Goal: Task Accomplishment & Management: Manage account settings

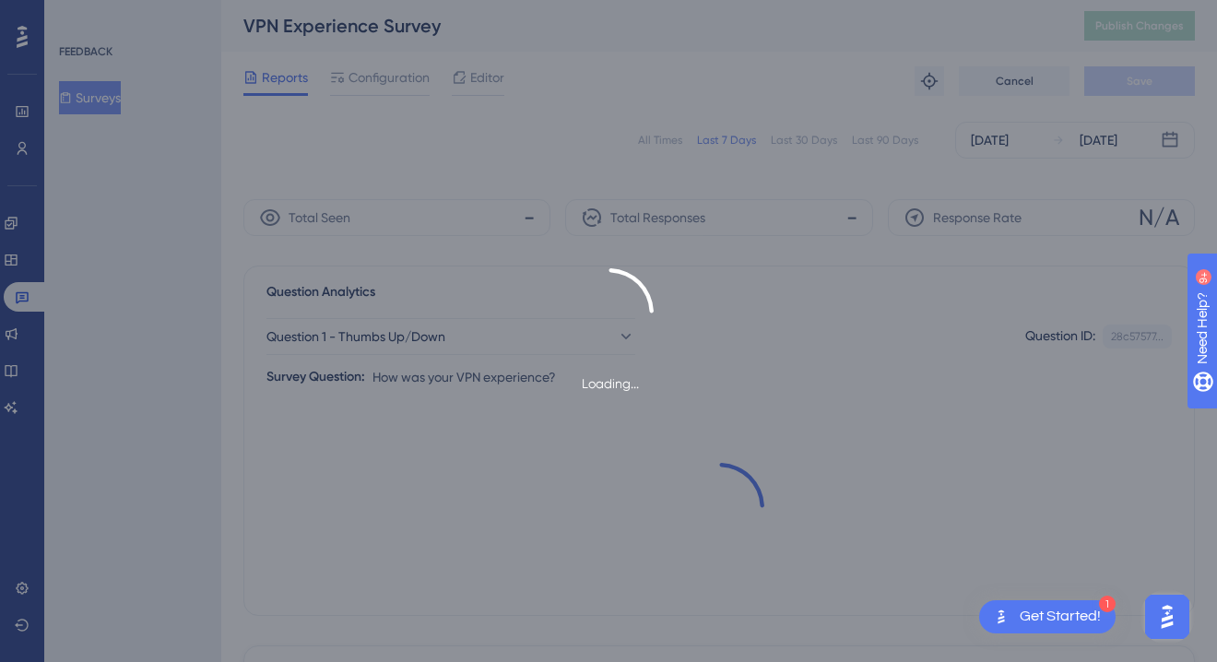
scroll to position [276, 0]
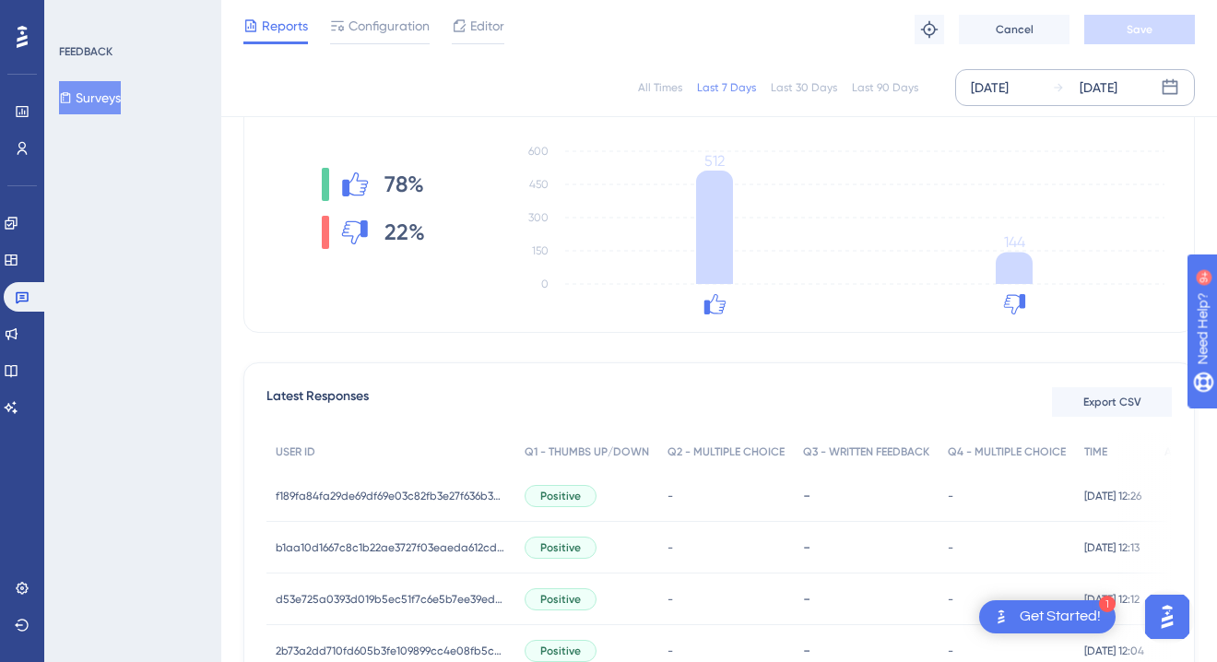
click at [1118, 94] on div "[DATE]" at bounding box center [1099, 88] width 38 height 22
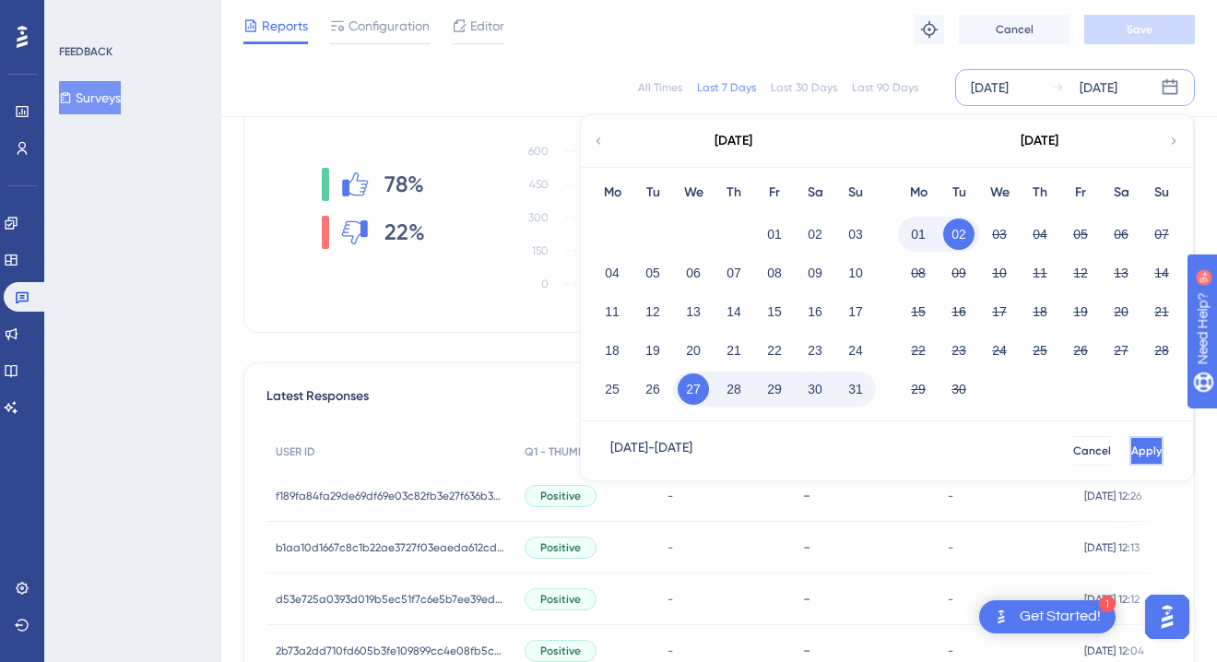
click at [1140, 442] on button "Apply" at bounding box center [1147, 451] width 34 height 30
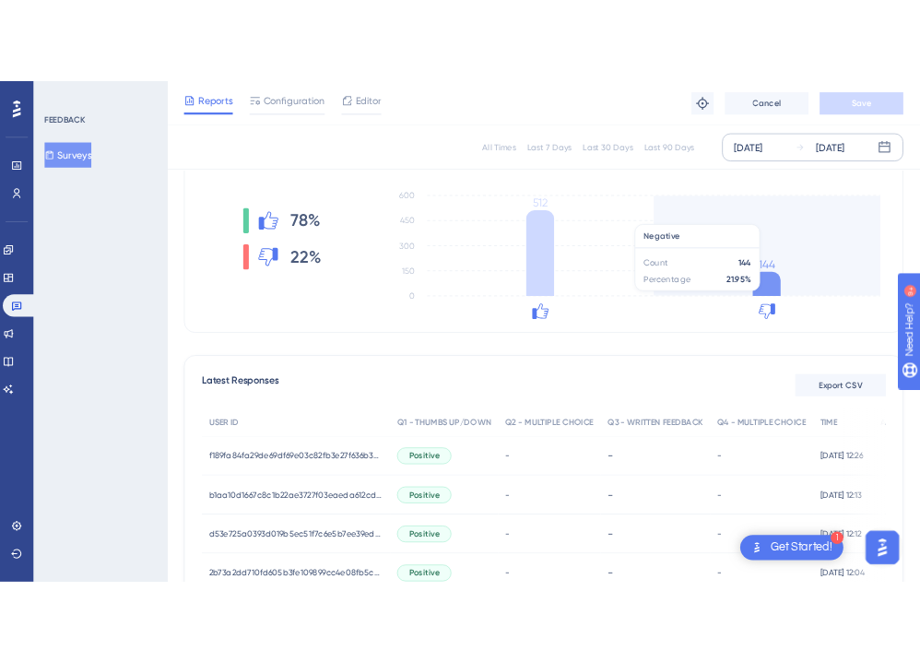
scroll to position [0, 0]
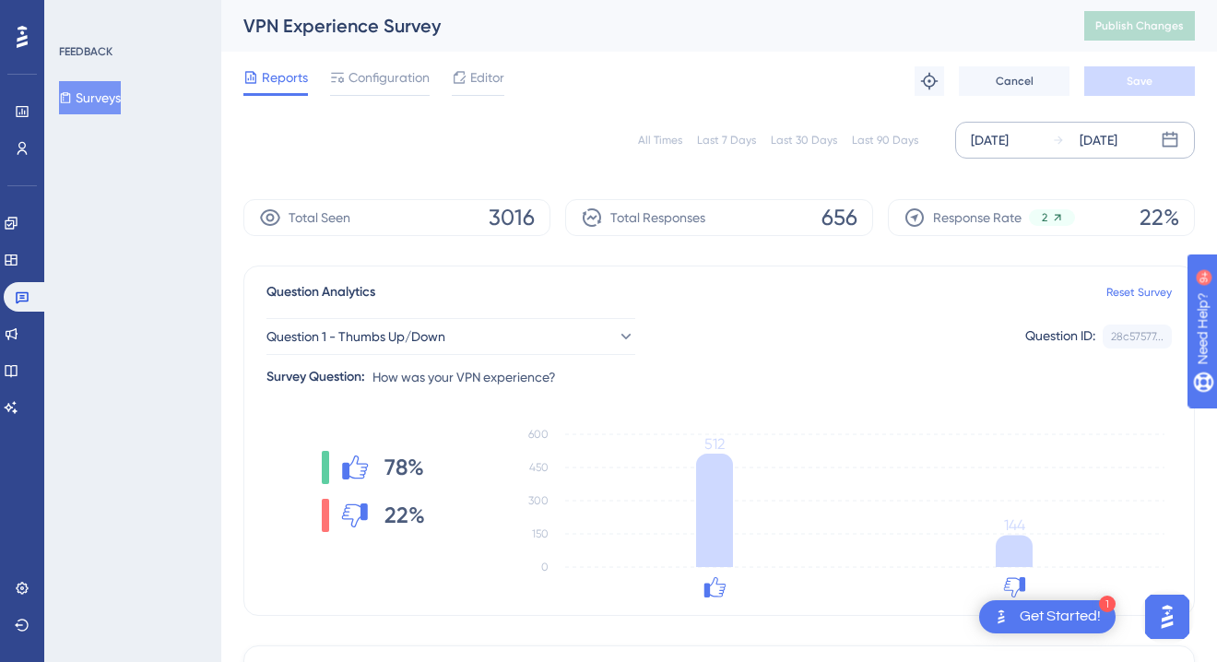
click at [1100, 143] on div "[DATE]" at bounding box center [1099, 140] width 38 height 22
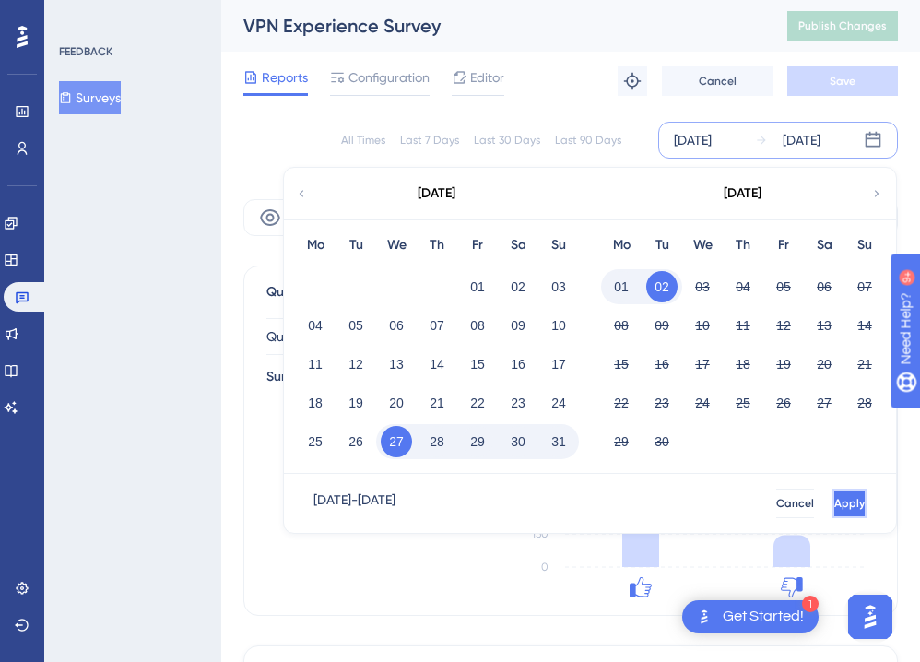
click at [847, 499] on button "Apply" at bounding box center [850, 504] width 34 height 30
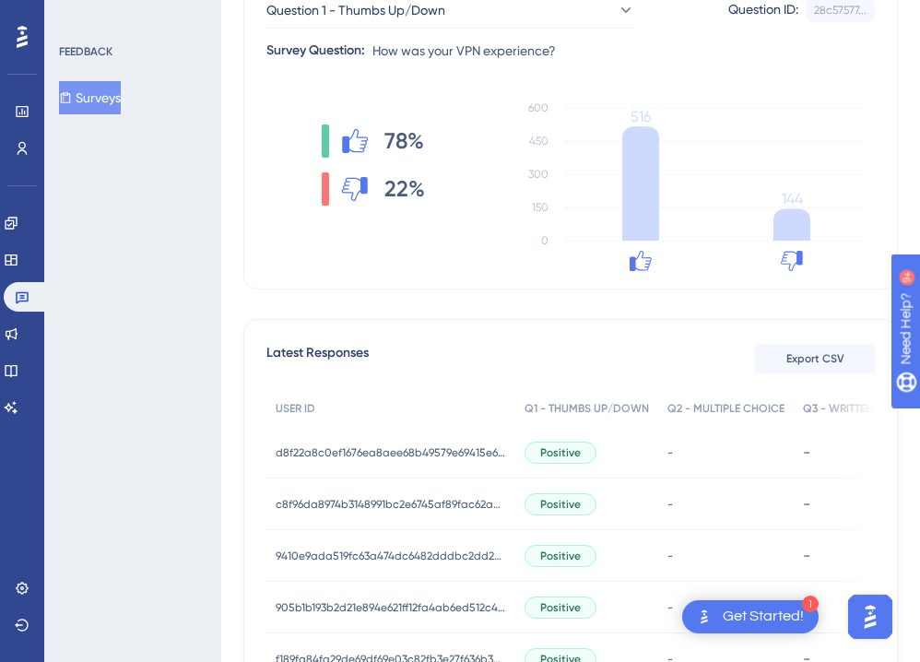
scroll to position [329, 0]
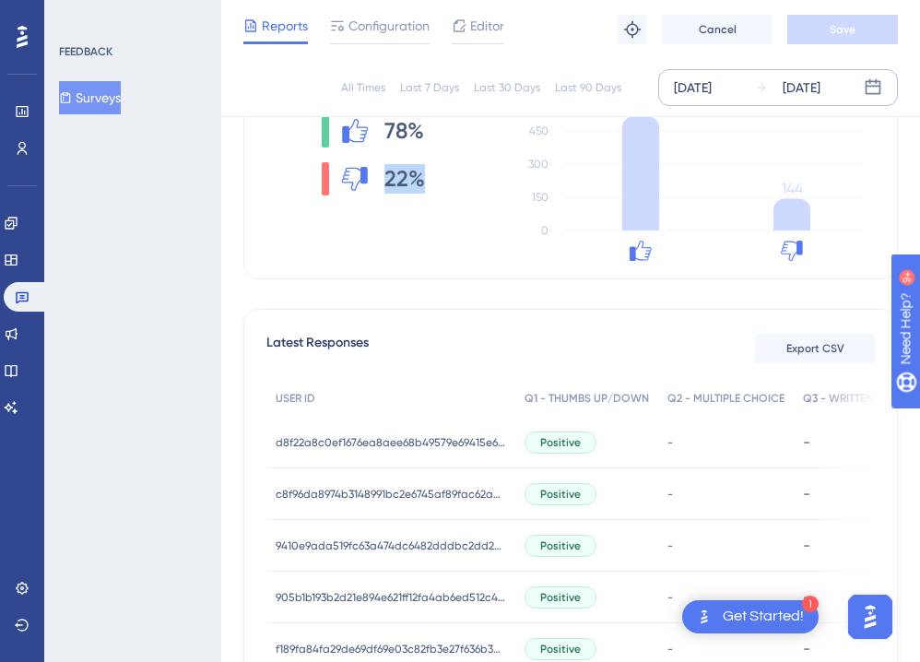
drag, startPoint x: 431, startPoint y: 170, endPoint x: 325, endPoint y: 163, distance: 106.2
click at [325, 163] on div "78% 22%" at bounding box center [373, 155] width 214 height 148
click at [821, 79] on div "[DATE]" at bounding box center [802, 88] width 38 height 22
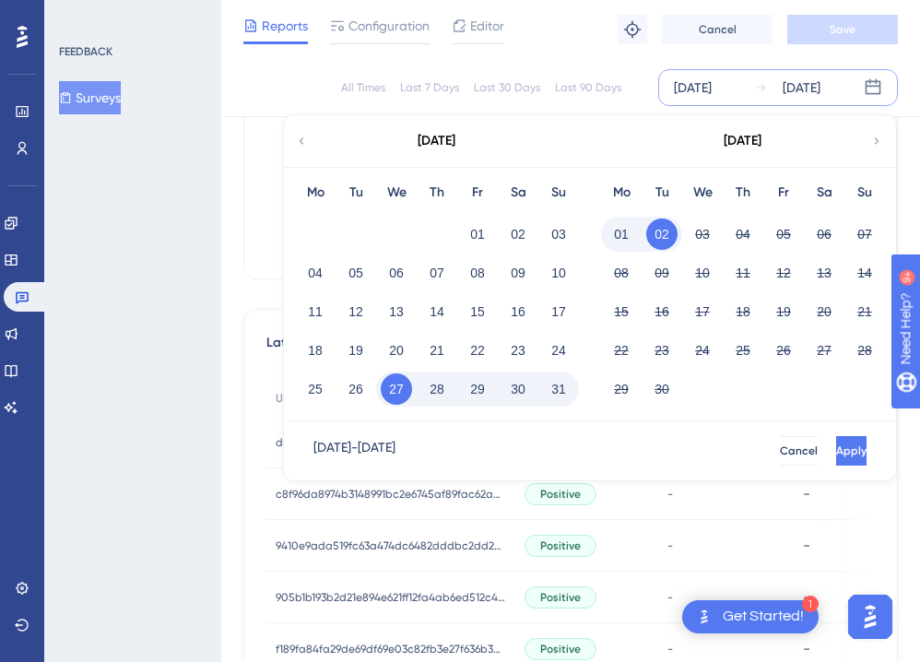
click at [523, 392] on button "30" at bounding box center [518, 388] width 31 height 31
click at [546, 389] on button "31" at bounding box center [558, 388] width 31 height 31
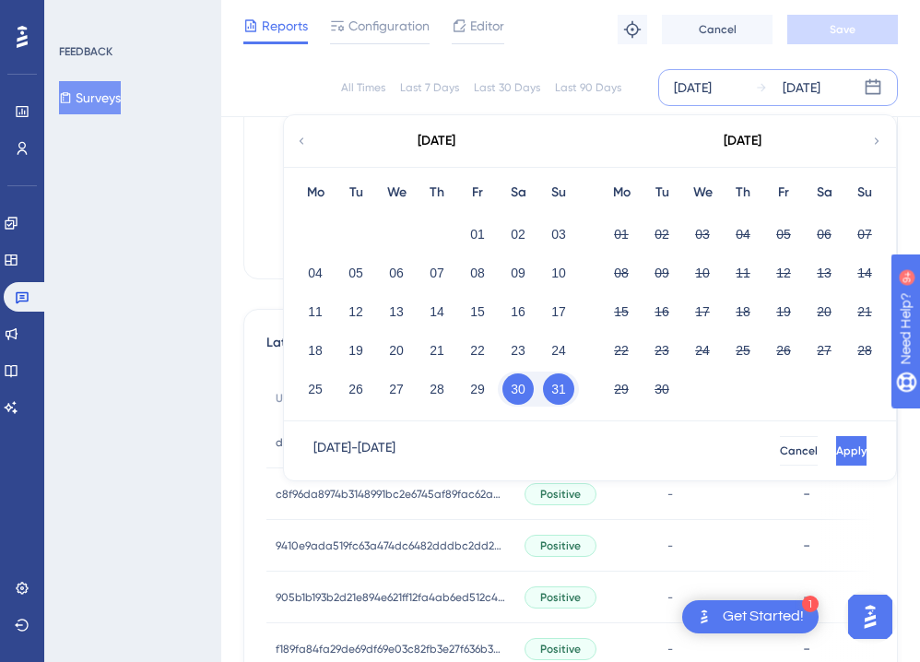
click at [572, 382] on button "31" at bounding box center [558, 388] width 31 height 31
click at [665, 226] on button "02" at bounding box center [661, 234] width 31 height 31
click at [851, 437] on button "Apply" at bounding box center [850, 451] width 34 height 30
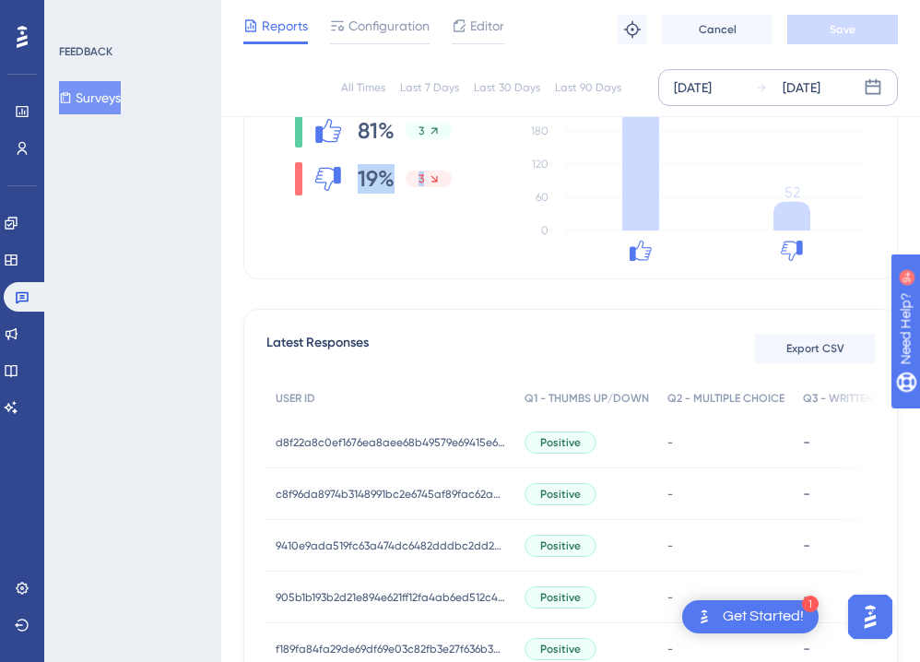
drag, startPoint x: 455, startPoint y: 184, endPoint x: 301, endPoint y: 179, distance: 154.1
click at [301, 179] on div "81% 3 19% 3" at bounding box center [373, 155] width 214 height 148
click at [821, 92] on div "[DATE]" at bounding box center [802, 88] width 38 height 22
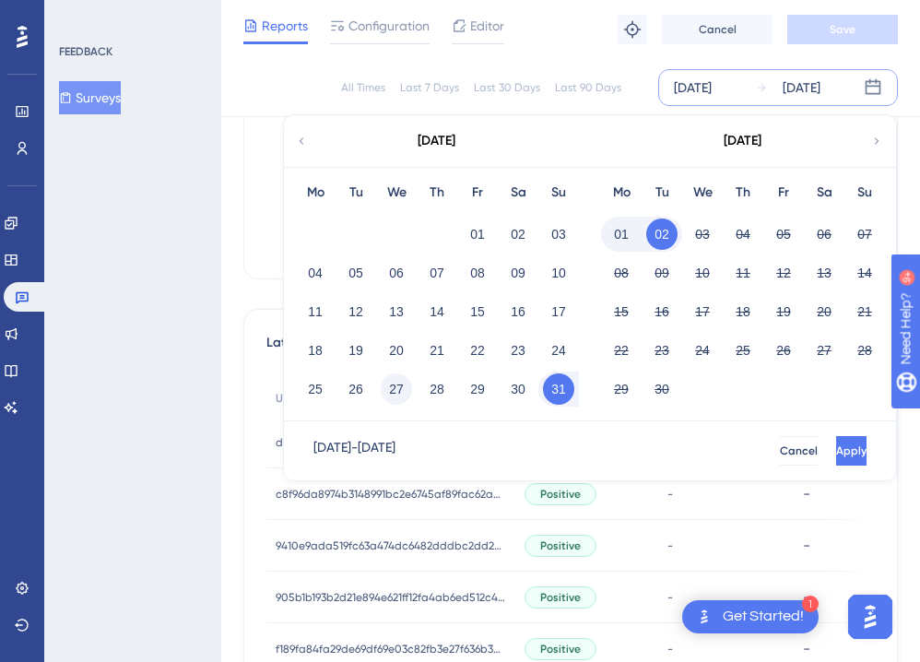
click at [390, 386] on button "27" at bounding box center [396, 388] width 31 height 31
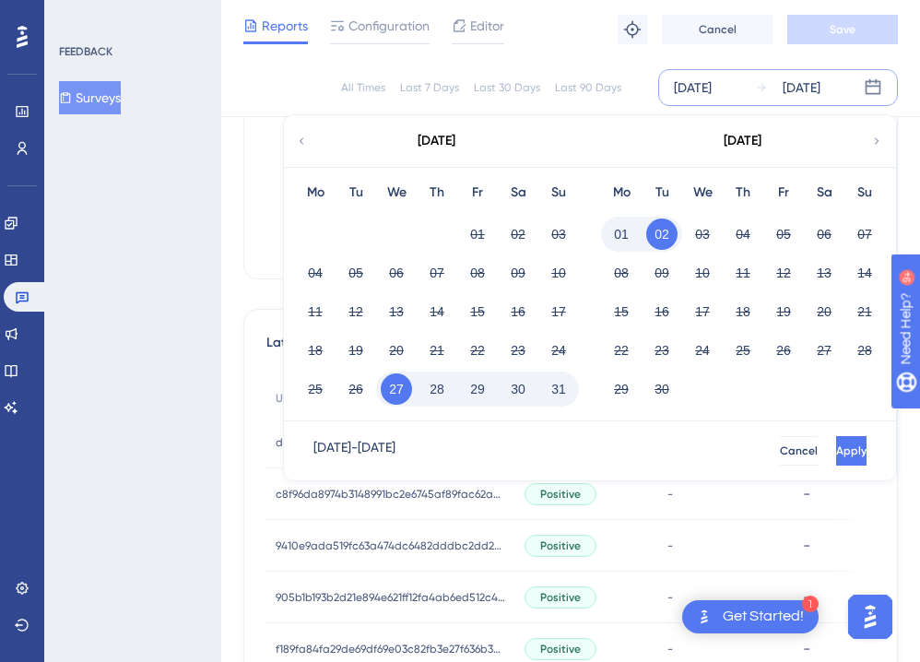
click at [664, 232] on button "02" at bounding box center [661, 234] width 31 height 31
click at [836, 452] on button "Apply" at bounding box center [850, 451] width 34 height 30
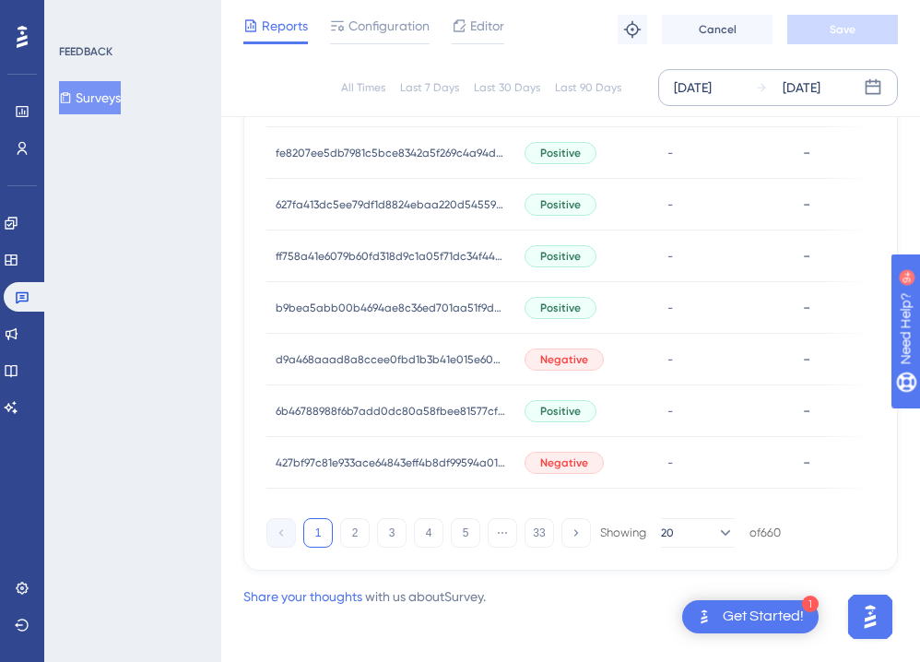
scroll to position [1301, 0]
